Goal: Complete application form

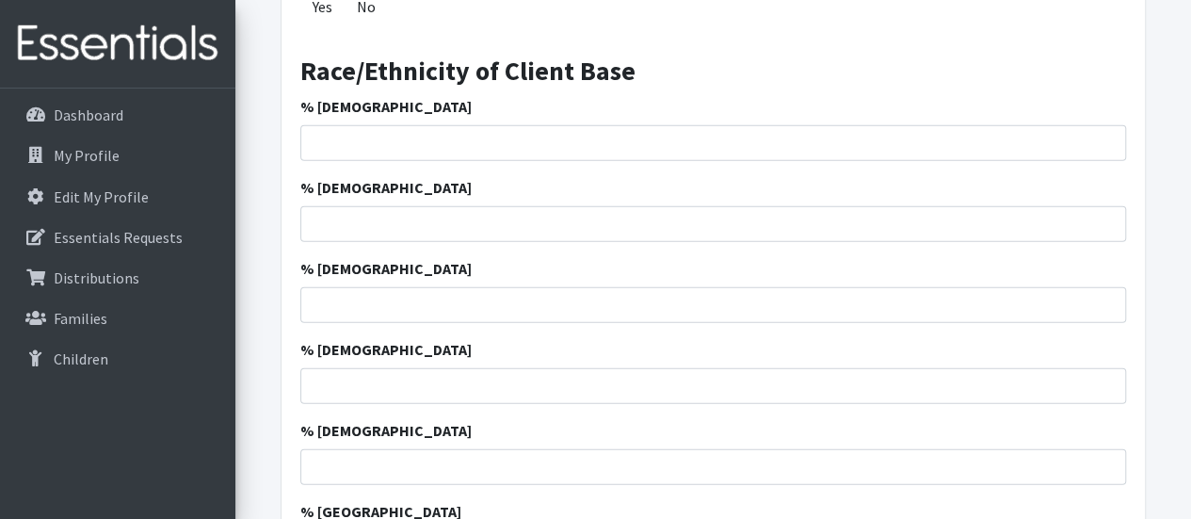
scroll to position [2142, 0]
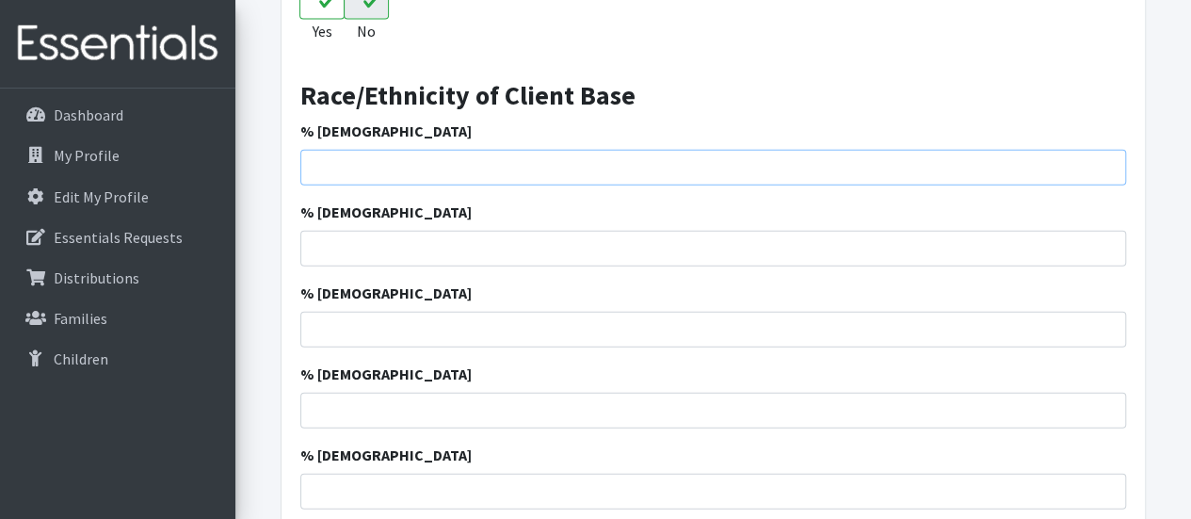
click at [452, 167] on input "% [DEMOGRAPHIC_DATA]" at bounding box center [713, 168] width 826 height 36
type input "8.85"
click at [420, 251] on input "% [DEMOGRAPHIC_DATA]" at bounding box center [713, 249] width 826 height 36
type input "75"
click at [721, 332] on input "% [DEMOGRAPHIC_DATA]" at bounding box center [713, 330] width 826 height 36
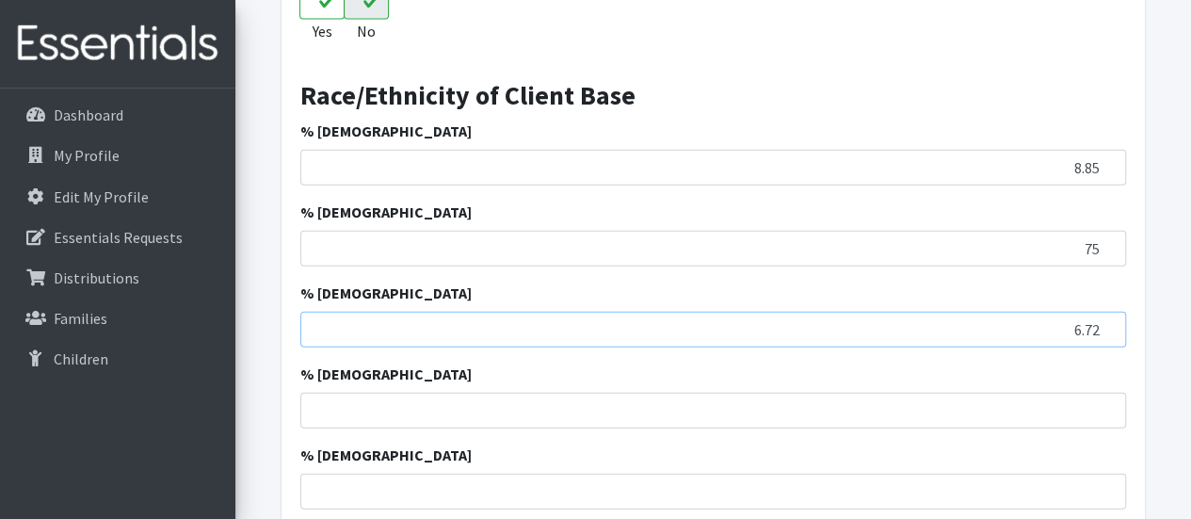
type input "6.72"
click at [925, 413] on input "% [DEMOGRAPHIC_DATA]" at bounding box center [713, 411] width 826 height 36
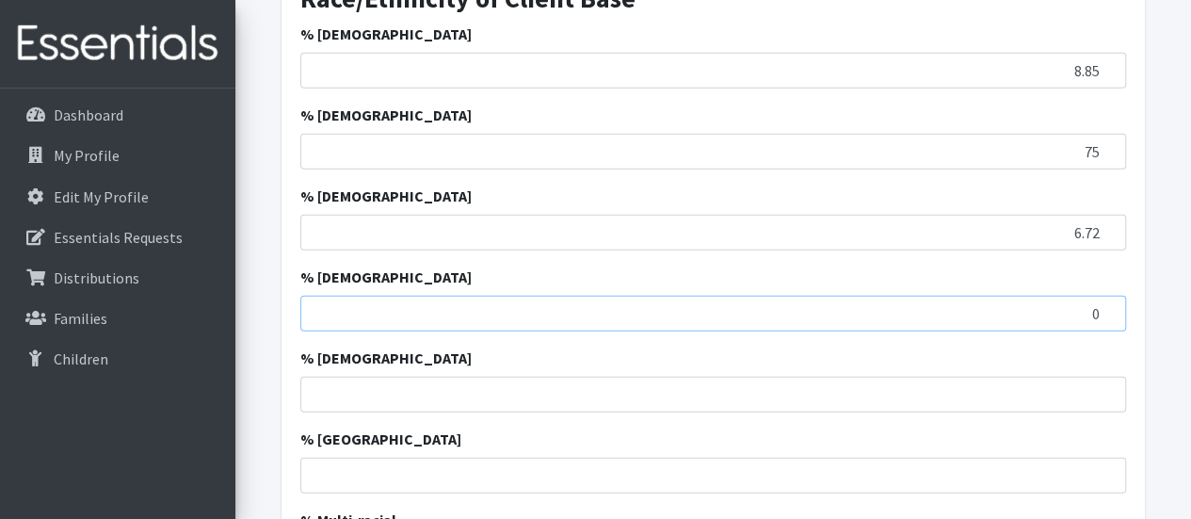
scroll to position [2331, 0]
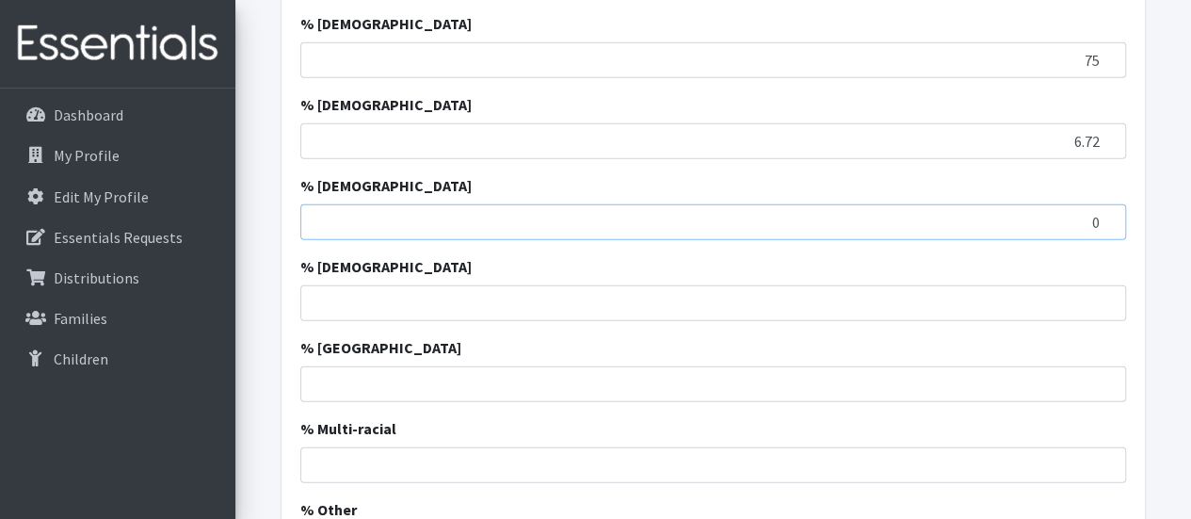
type input "0"
click at [1077, 298] on input "% [DEMOGRAPHIC_DATA]" at bounding box center [713, 303] width 826 height 36
type input "3"
type input "0.32"
click at [1062, 383] on input "% [GEOGRAPHIC_DATA]" at bounding box center [713, 384] width 826 height 36
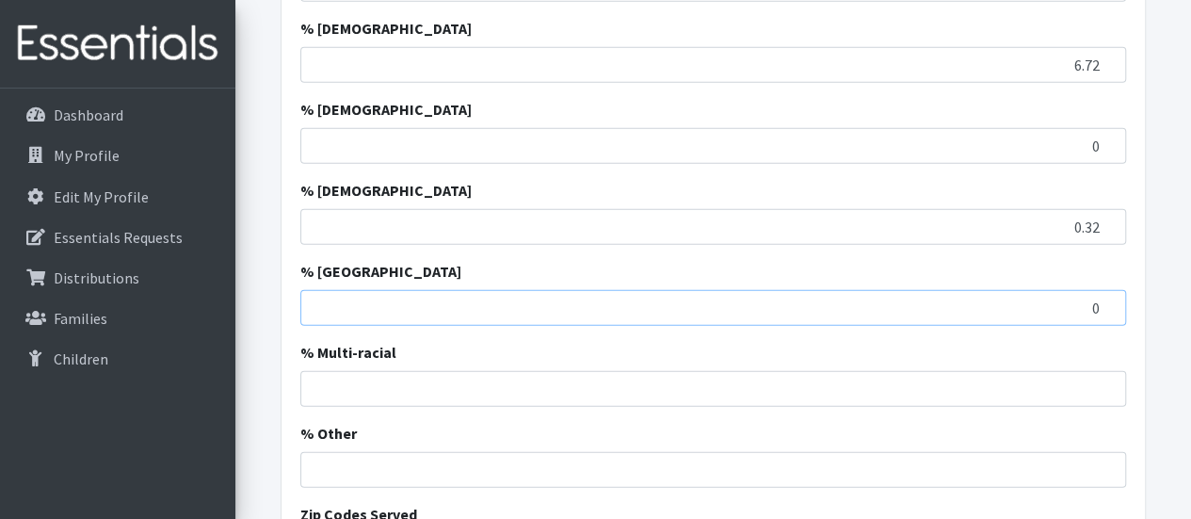
scroll to position [2425, 0]
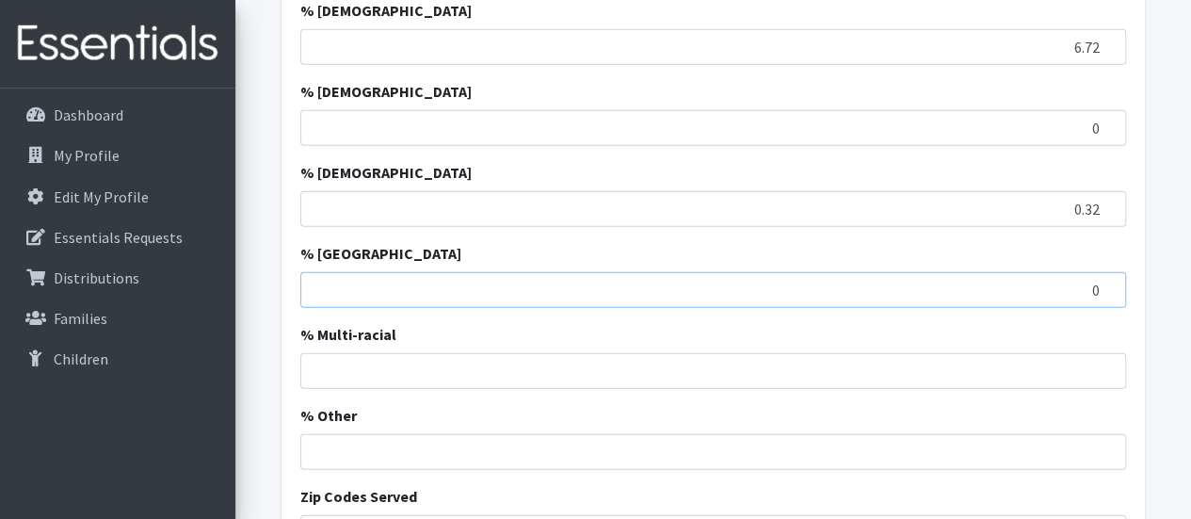
type input "0"
click at [1072, 366] on input "% Multi-racial" at bounding box center [713, 371] width 826 height 36
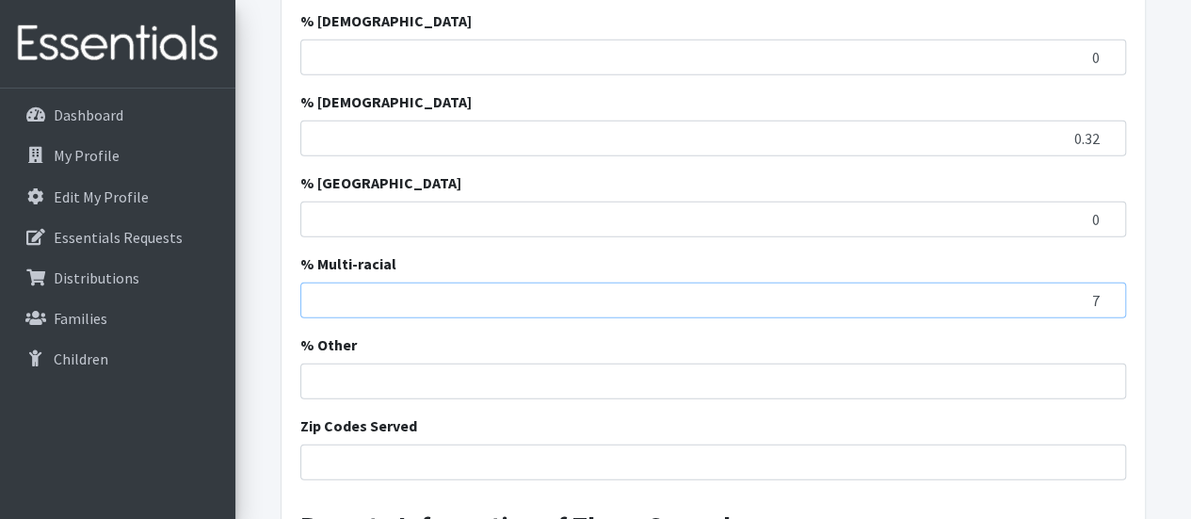
scroll to position [2613, 0]
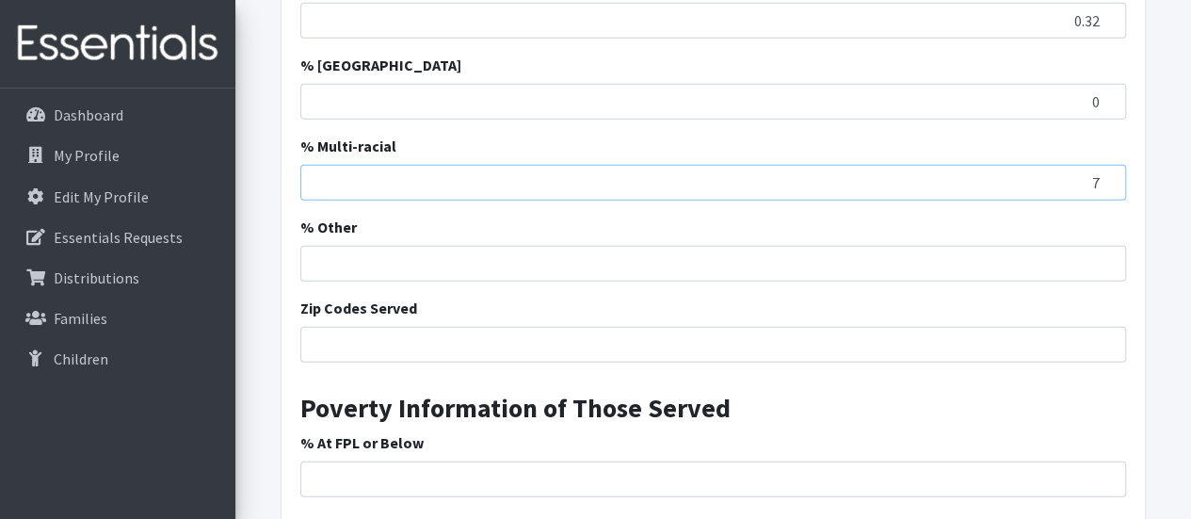
type input "7"
click at [1068, 251] on input "% Other" at bounding box center [713, 264] width 826 height 36
type input "1"
click at [1088, 259] on input "1" at bounding box center [713, 264] width 826 height 36
type input "2"
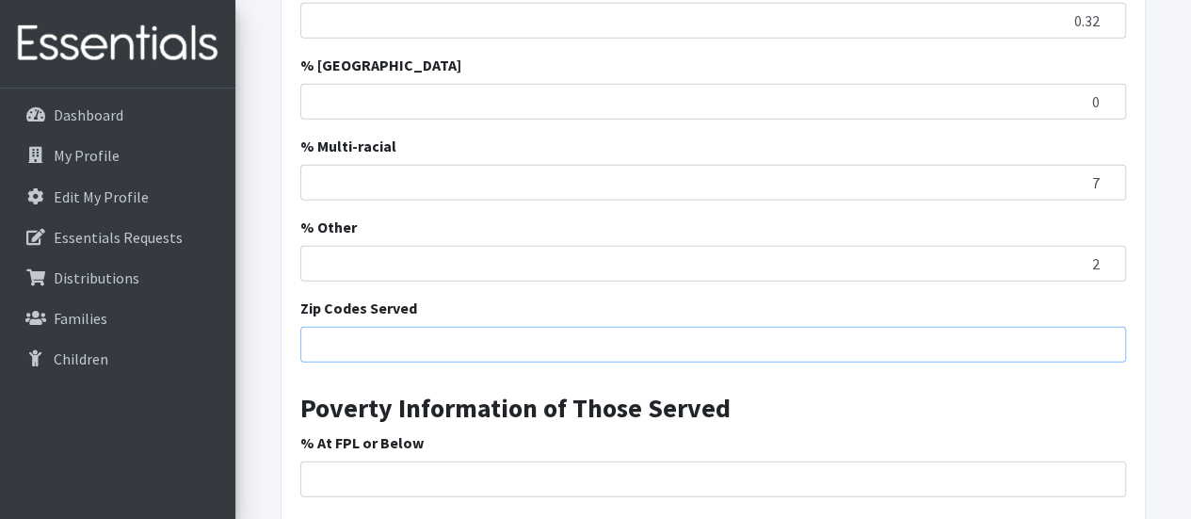
click at [1051, 345] on input "Zip Codes Served" at bounding box center [713, 345] width 826 height 36
type input "2"
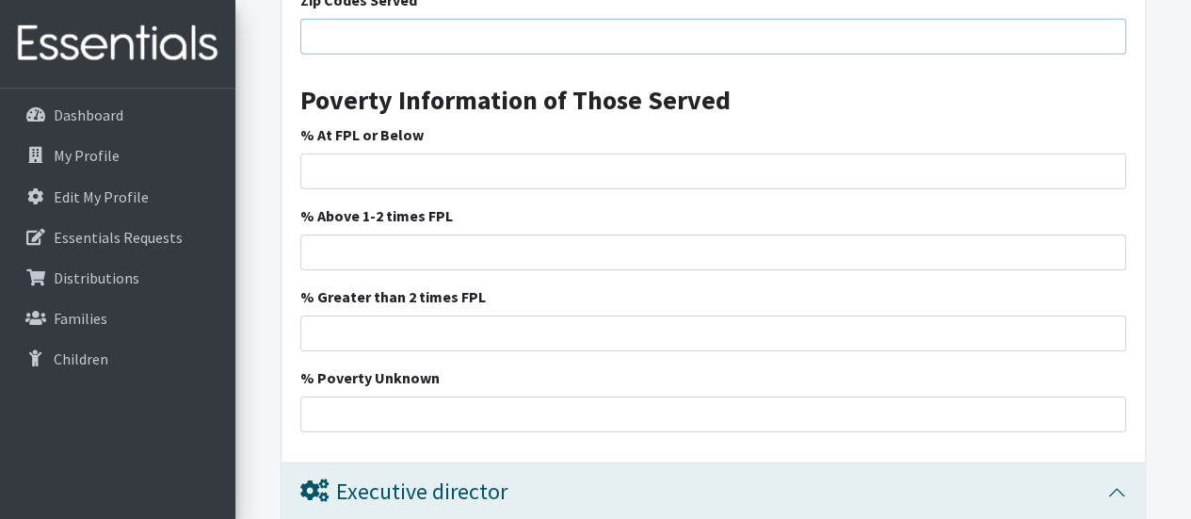
scroll to position [2990, 0]
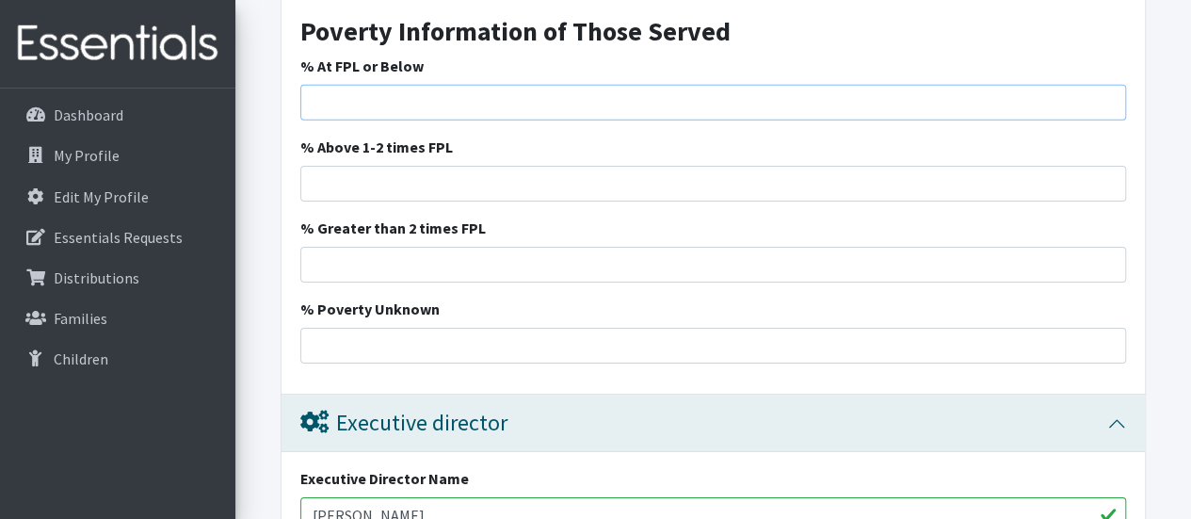
click at [465, 86] on input "% At FPL or Below" at bounding box center [713, 103] width 826 height 36
type input "3"
click at [763, 180] on input "% Above 1-2 times FPL" at bounding box center [713, 184] width 826 height 36
type input "1"
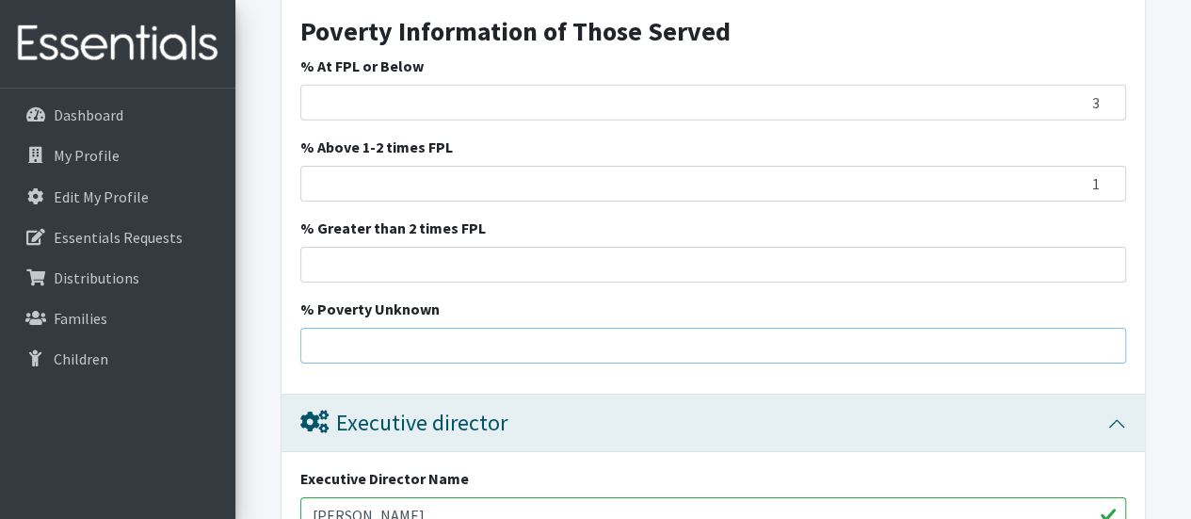
click at [959, 344] on input "% Poverty Unknown" at bounding box center [713, 346] width 826 height 36
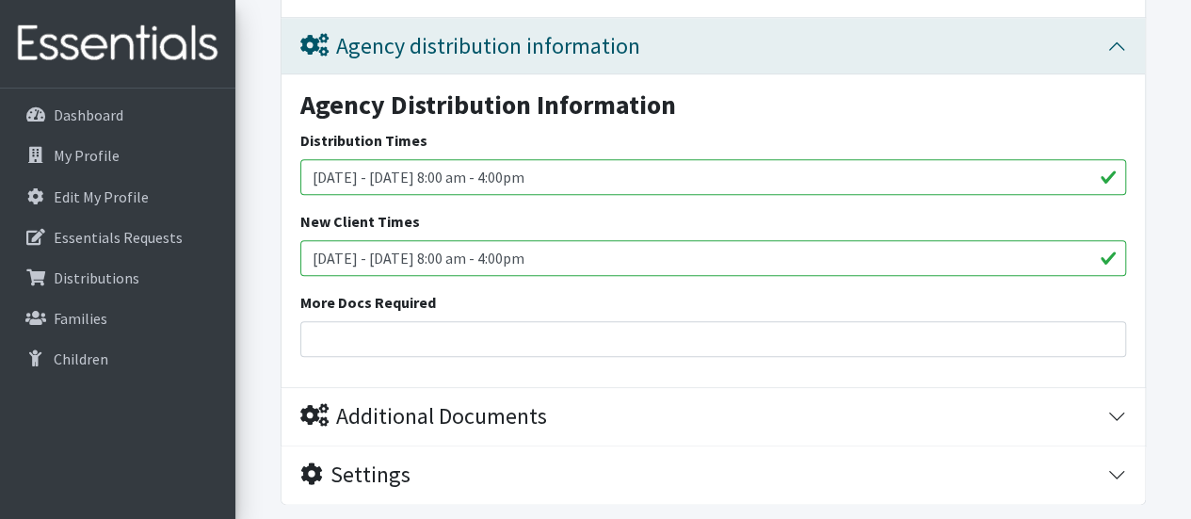
scroll to position [4531, 0]
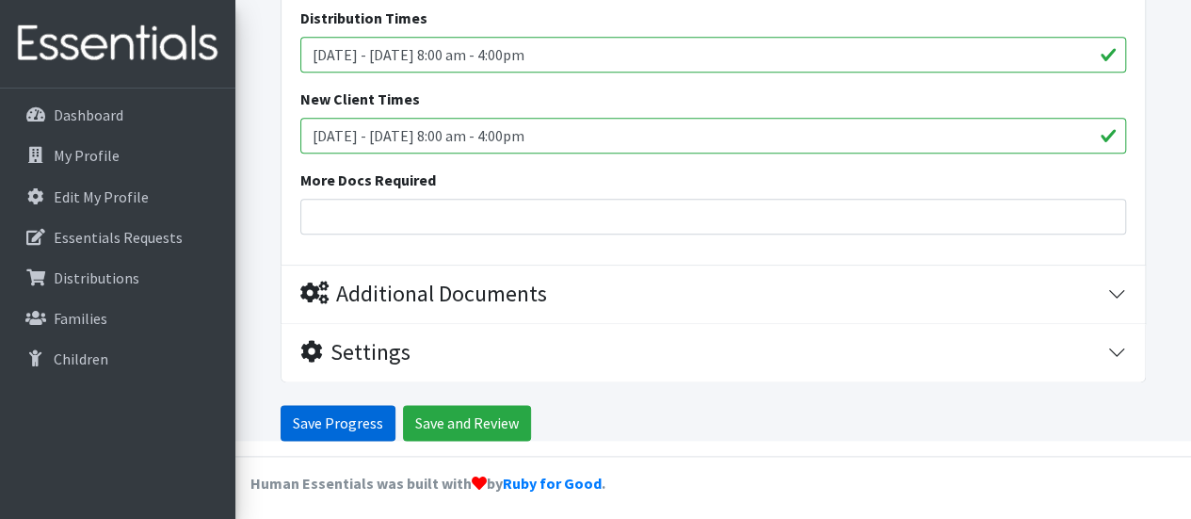
type input "96"
click at [328, 428] on input "Save Progress" at bounding box center [338, 423] width 115 height 36
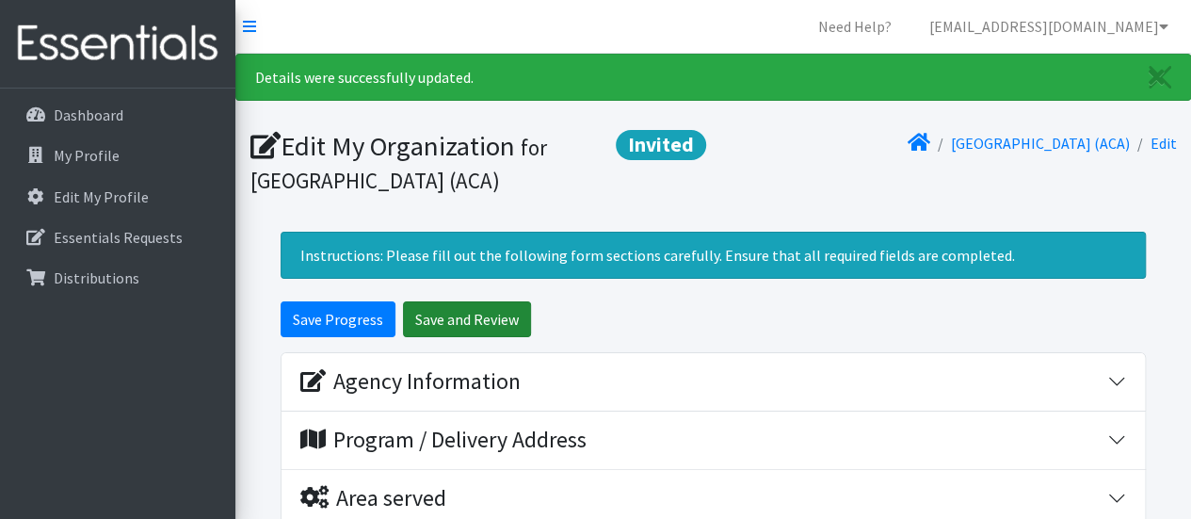
click at [490, 325] on input "Save and Review" at bounding box center [467, 319] width 128 height 36
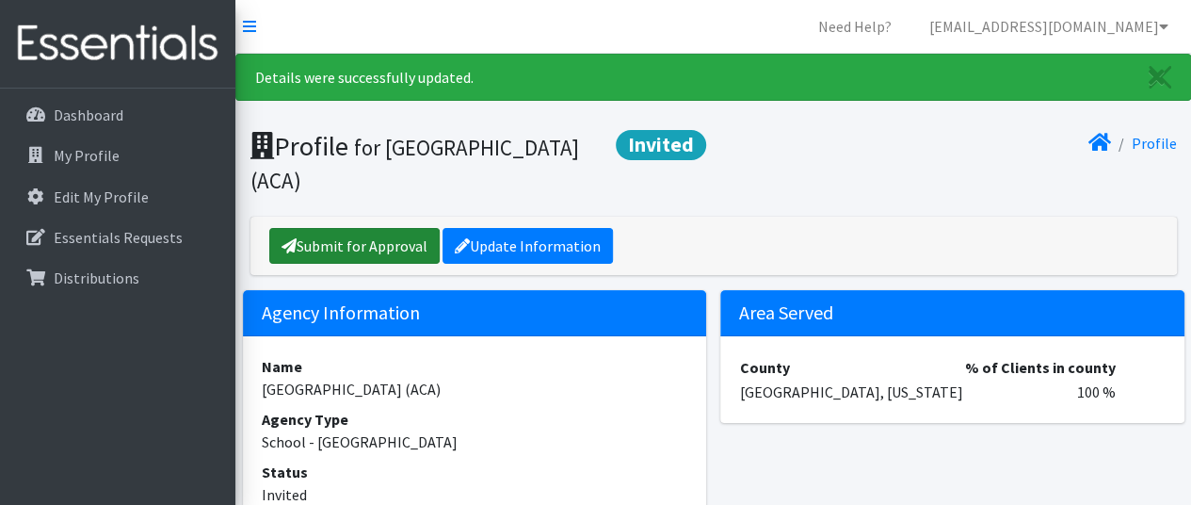
click at [362, 253] on link "Submit for Approval" at bounding box center [354, 246] width 170 height 36
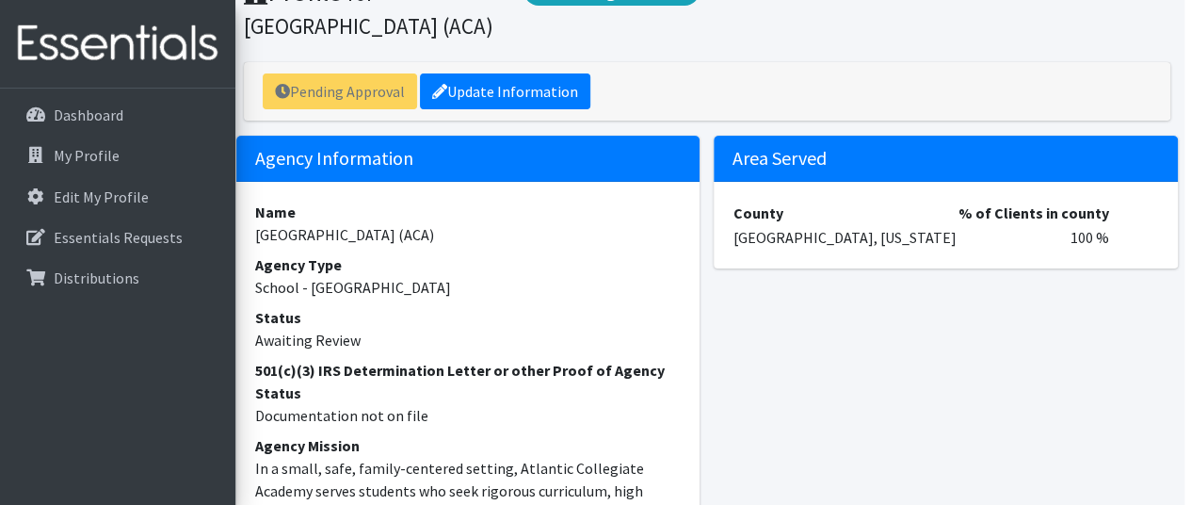
scroll to position [0, 7]
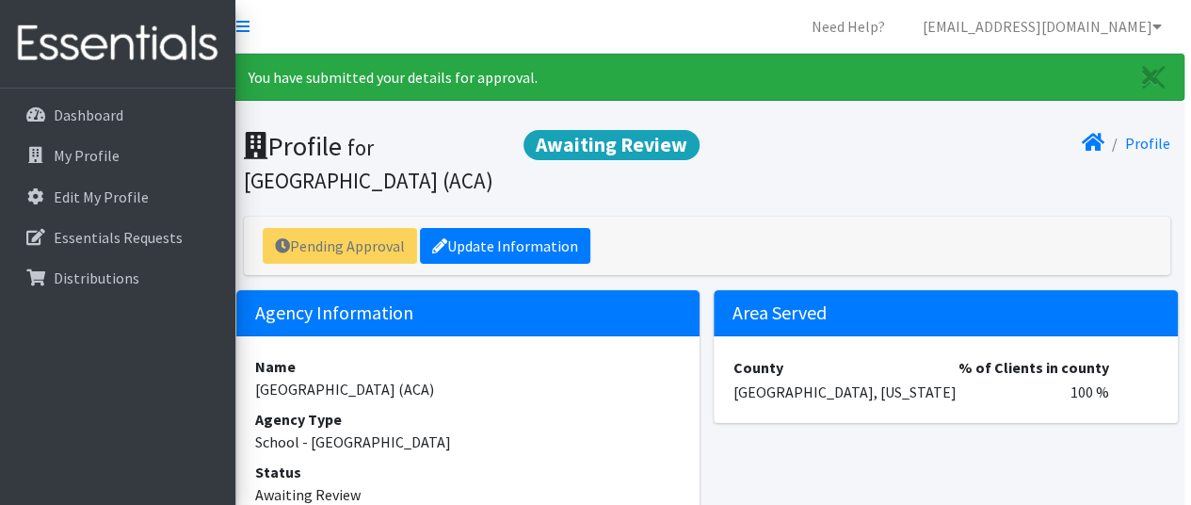
click at [305, 26] on nav "Need Help? [EMAIL_ADDRESS][DOMAIN_NAME] My Co-Workers My Profile Logout" at bounding box center [707, 27] width 956 height 54
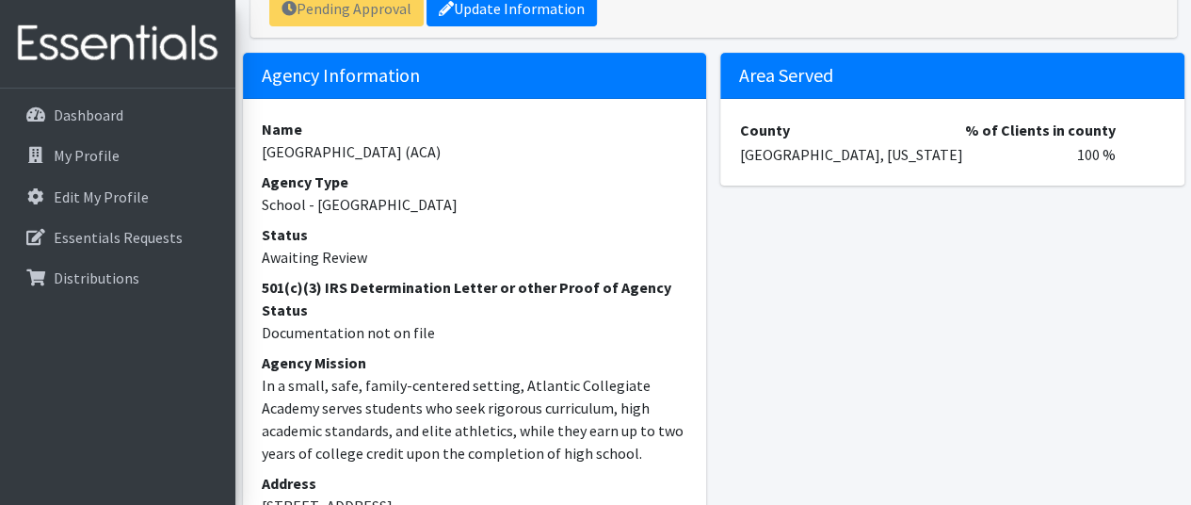
scroll to position [0, 0]
